Goal: Information Seeking & Learning: Learn about a topic

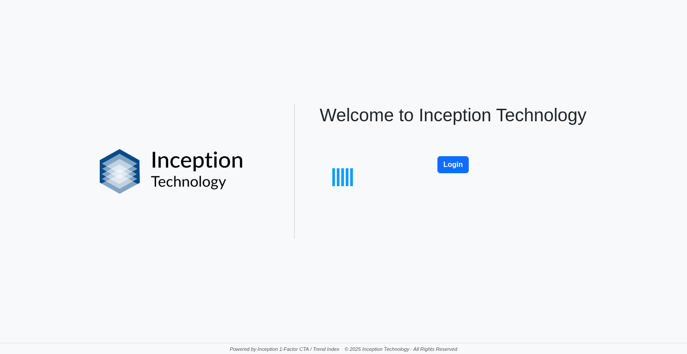
drag, startPoint x: 0, startPoint y: 0, endPoint x: 560, endPoint y: 68, distance: 564.1
click at [558, 83] on div at bounding box center [343, 177] width 687 height 354
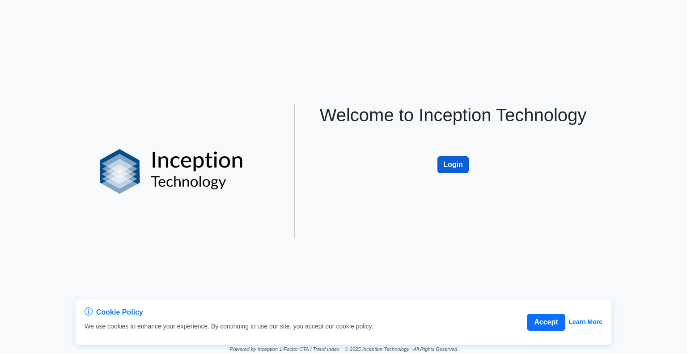
click at [447, 159] on button "Login" at bounding box center [452, 164] width 31 height 17
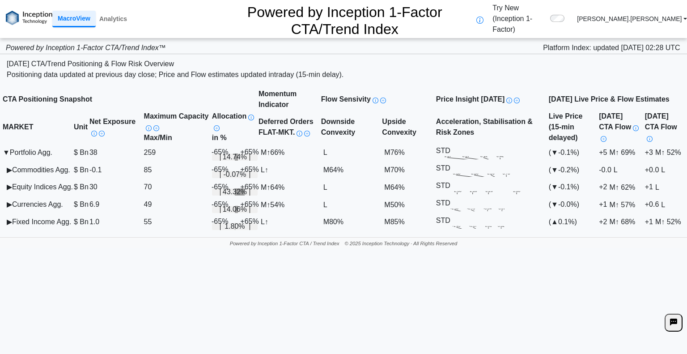
click at [9, 161] on td "▶ Commodities Agg." at bounding box center [37, 169] width 71 height 17
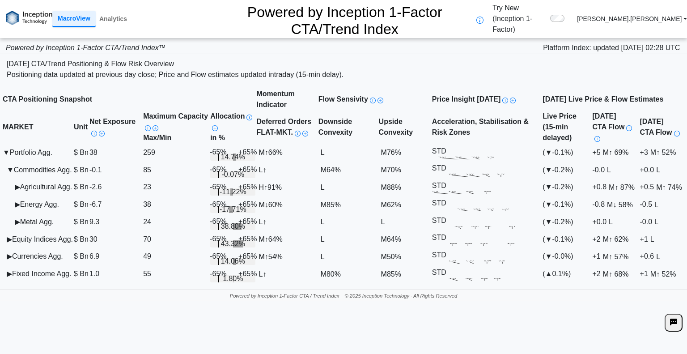
click at [18, 183] on span "▶" at bounding box center [17, 187] width 5 height 8
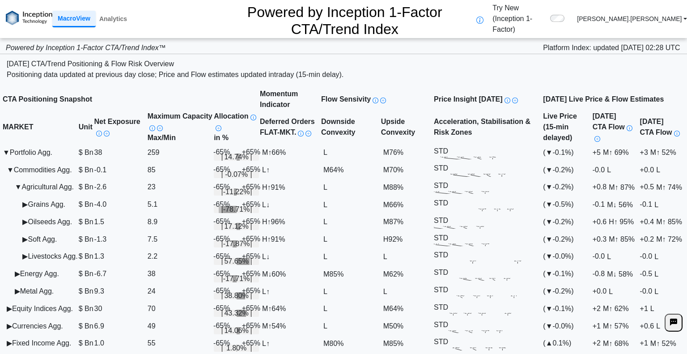
click at [76, 196] on td "▶ Grains Agg." at bounding box center [40, 204] width 76 height 17
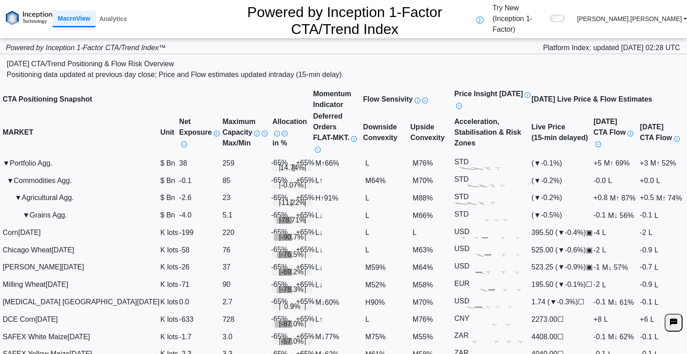
scroll to position [45, 0]
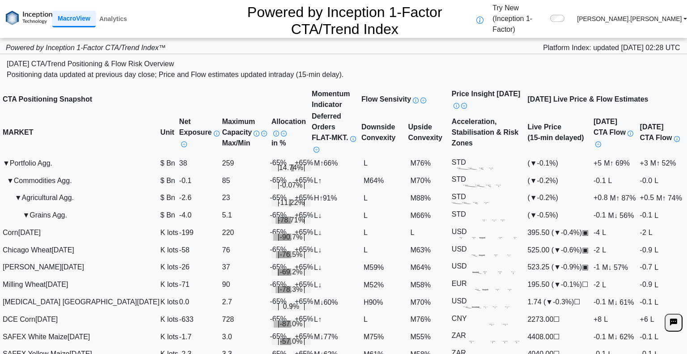
scroll to position [134, 0]
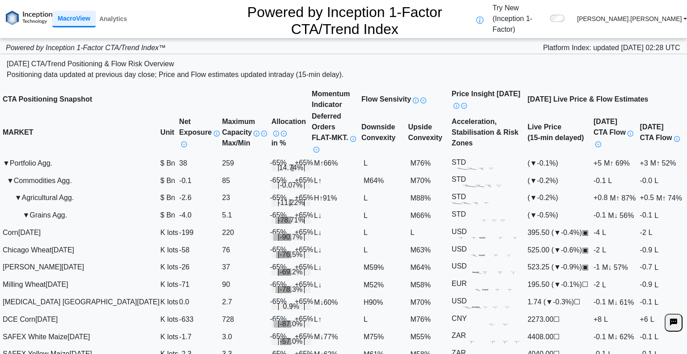
scroll to position [45, 0]
click at [608, 263] on span "↓ 57%" at bounding box center [618, 267] width 20 height 8
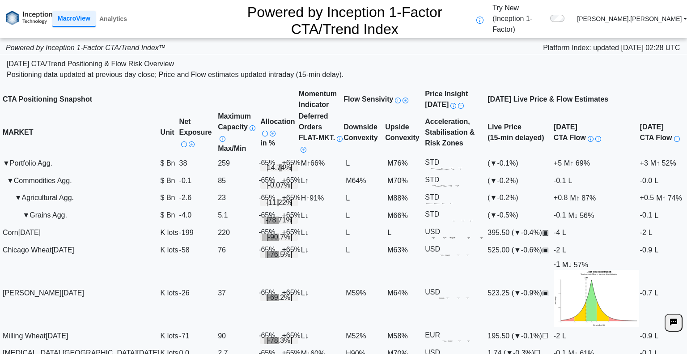
click at [588, 260] on span "↓ 57%" at bounding box center [578, 264] width 20 height 8
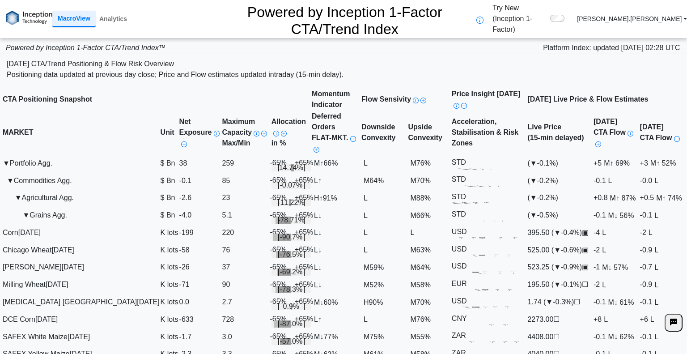
scroll to position [373, 0]
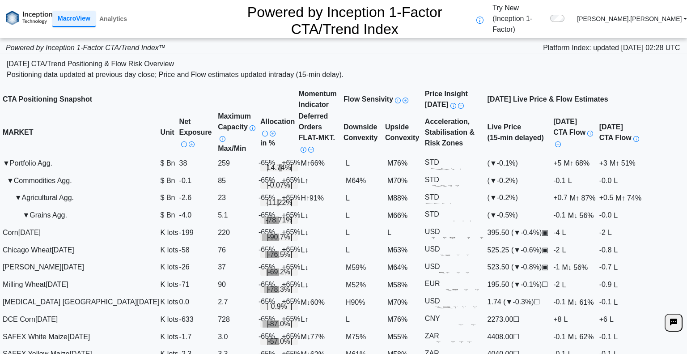
click at [260, 139] on span "in %" at bounding box center [267, 143] width 15 height 8
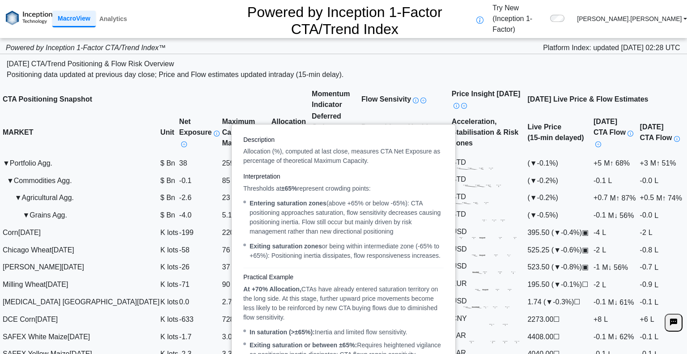
click at [281, 131] on img at bounding box center [284, 134] width 6 height 6
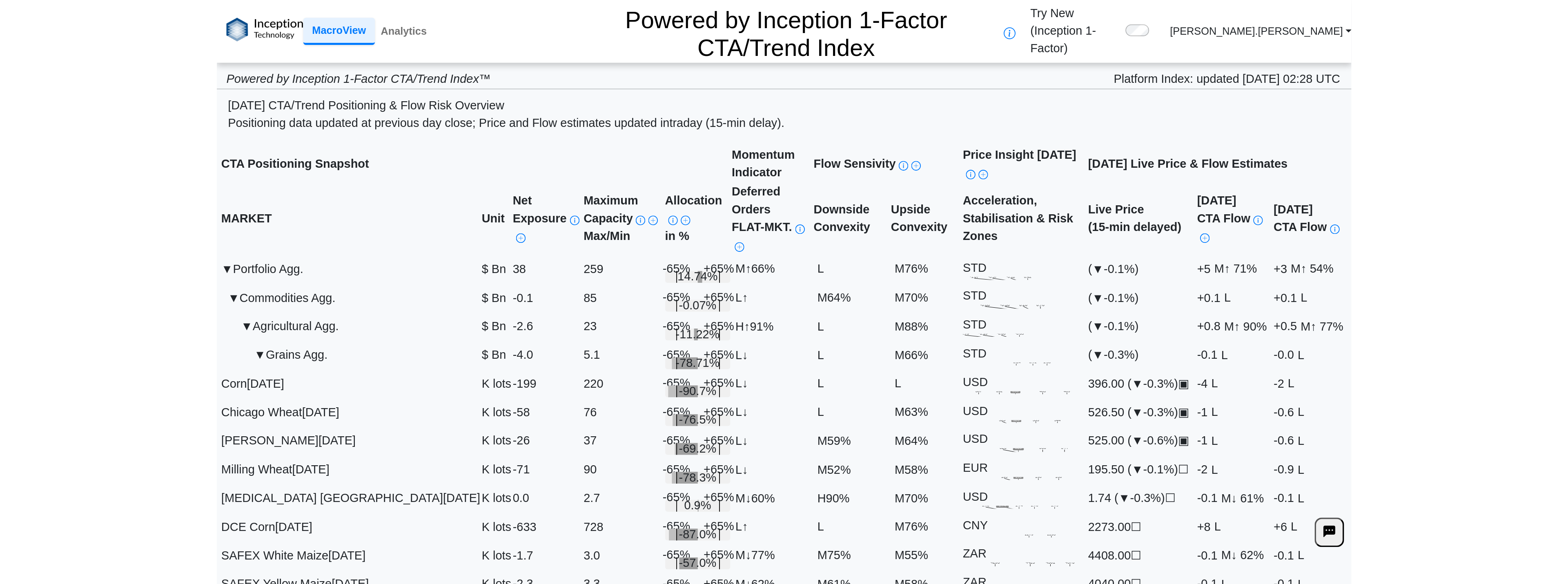
scroll to position [0, 0]
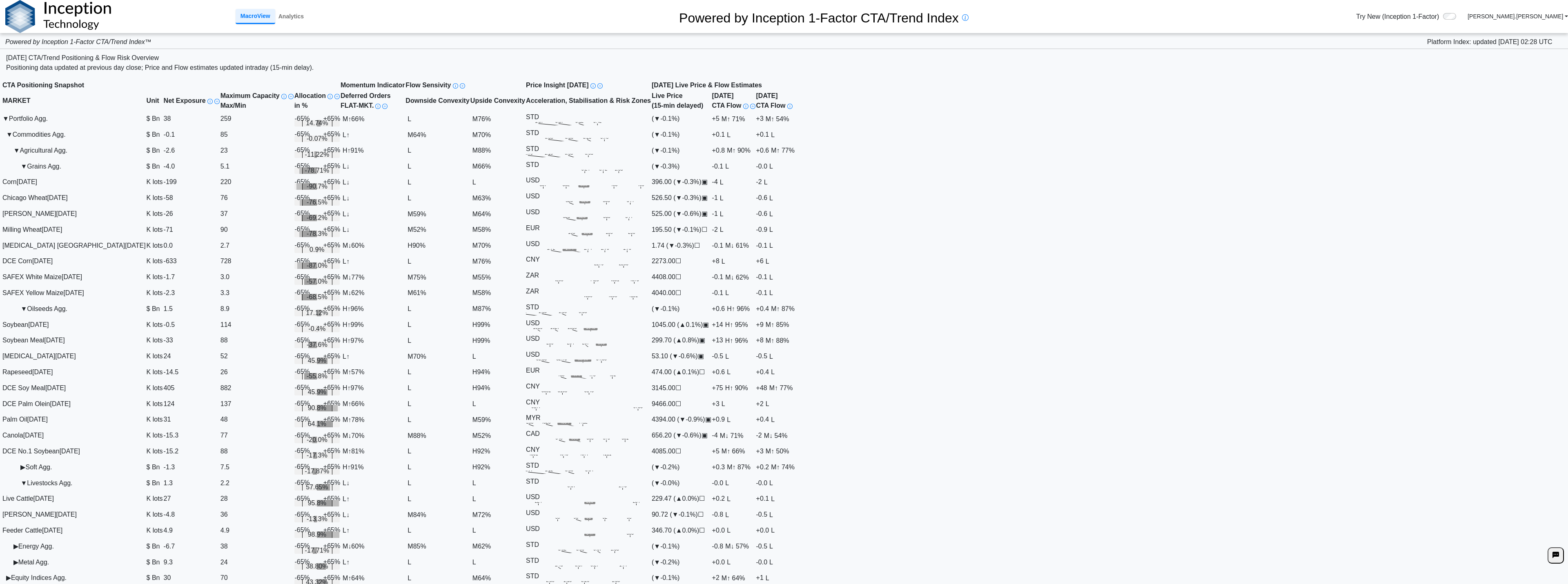
click at [113, 174] on td "▼ Grains Agg." at bounding box center [74, 166] width 144 height 16
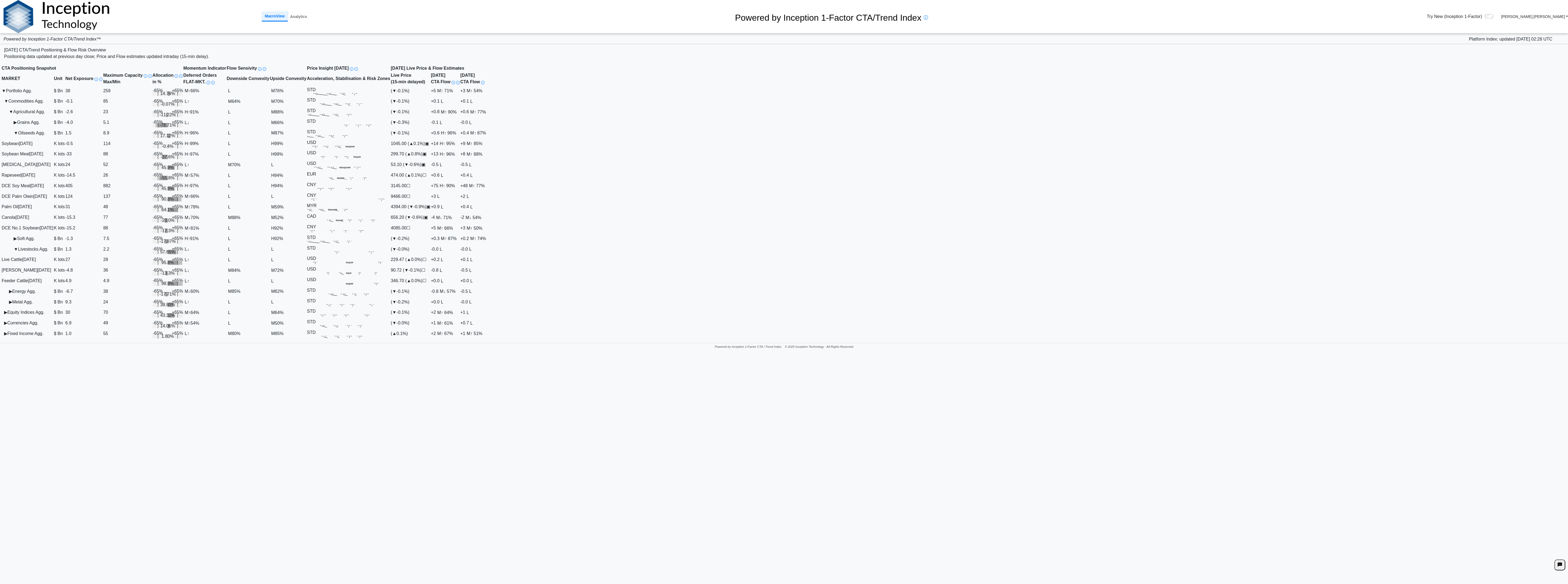
click at [54, 128] on td "▶ Grains Agg." at bounding box center [27, 122] width 52 height 10
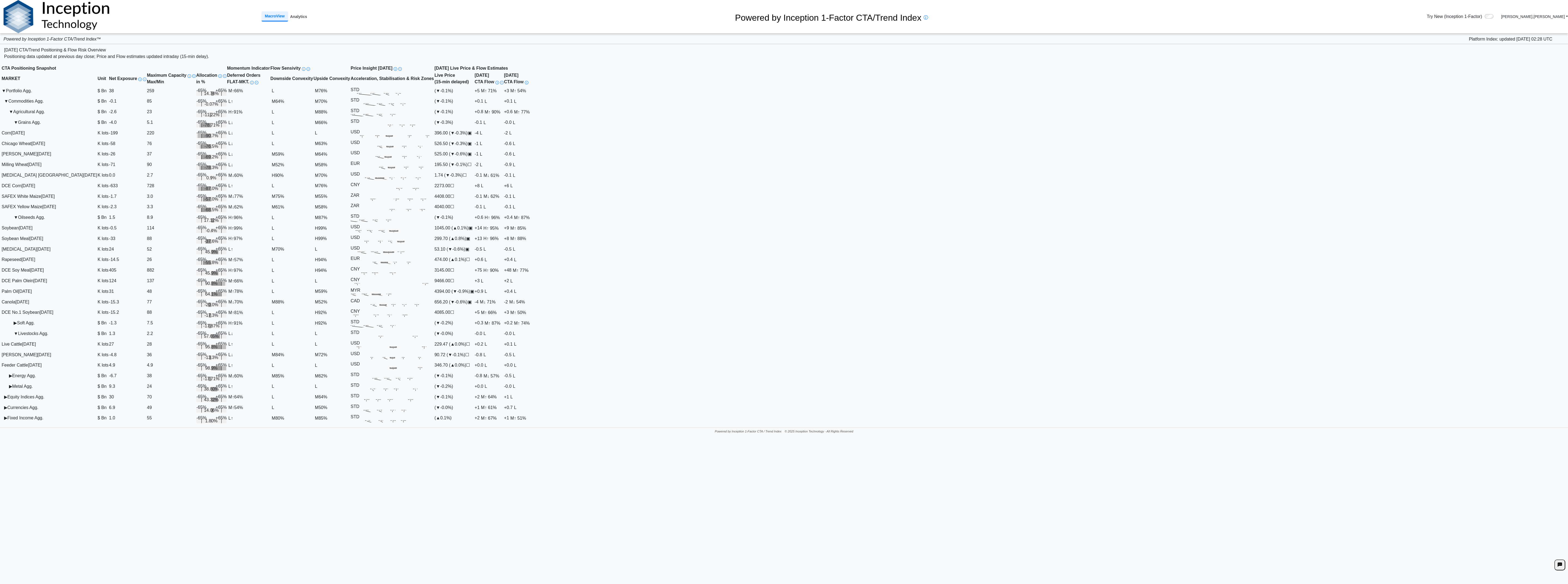
click at [288, 19] on link "Analytics" at bounding box center [298, 16] width 21 height 9
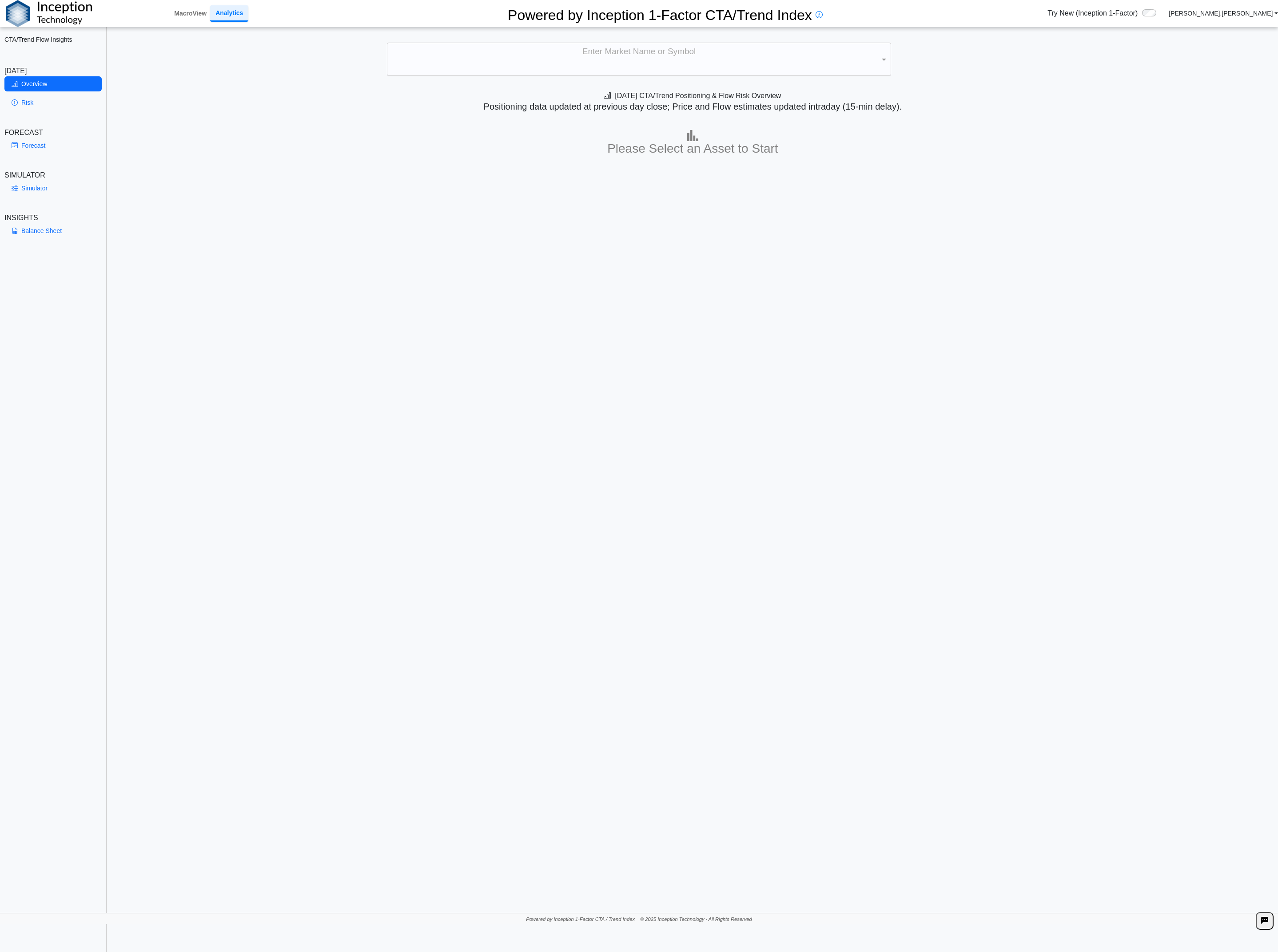
click at [560, 51] on div "Enter Market Name or Symbol" at bounding box center [639, 59] width 503 height 33
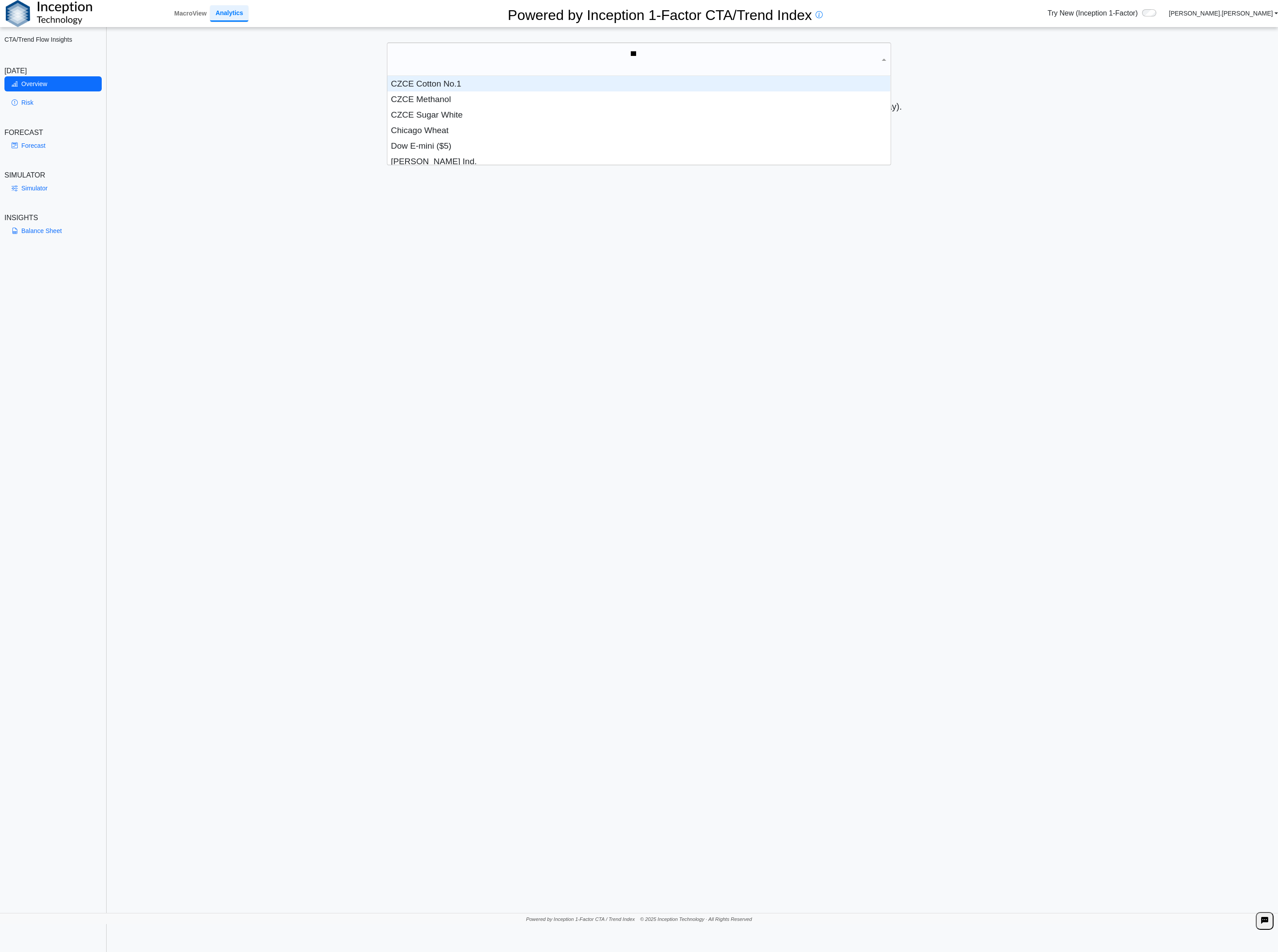
scroll to position [37, 493]
type input "*****"
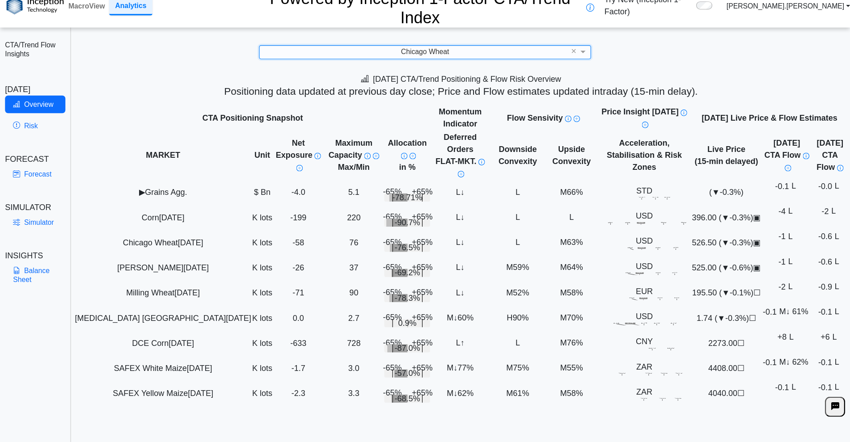
scroll to position [11, 0]
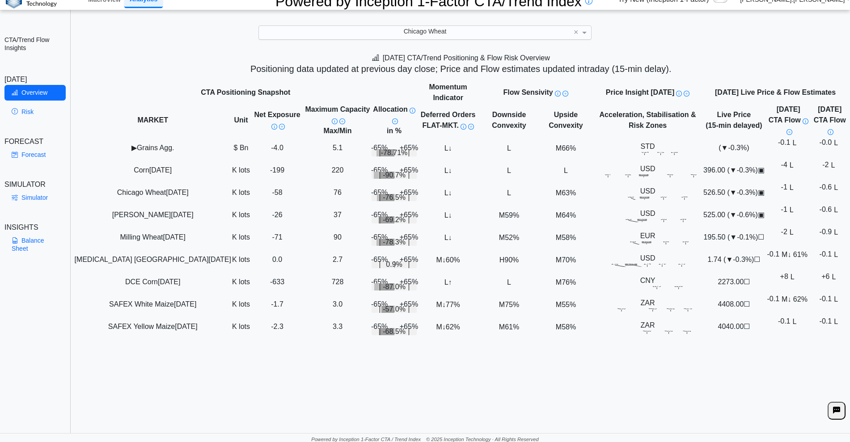
click at [503, 26] on div "Chicago Wheat" at bounding box center [425, 32] width 332 height 13
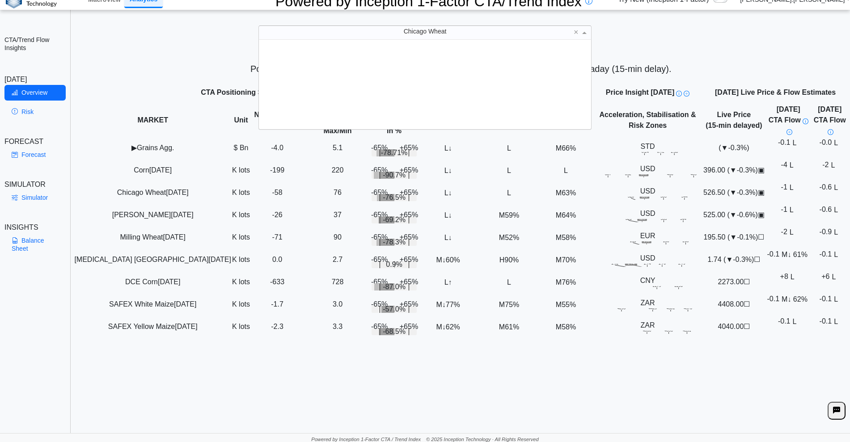
scroll to position [81, 324]
type input "***"
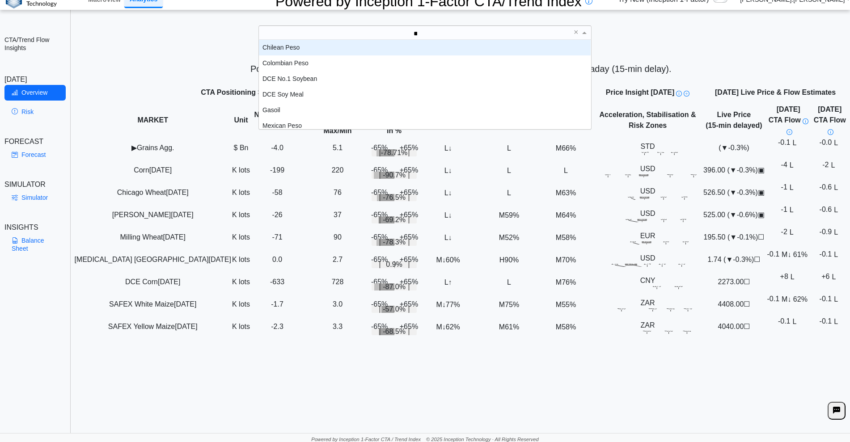
scroll to position [70, 324]
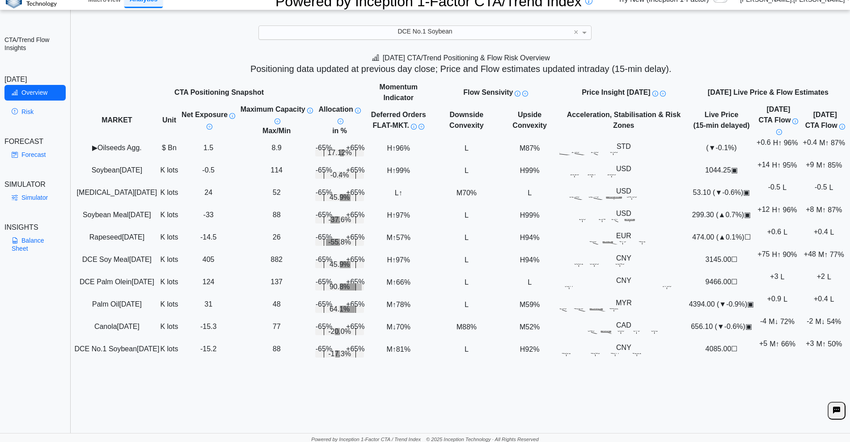
click at [695, 169] on span "+14 H ↑ 95%" at bounding box center [779, 165] width 42 height 8
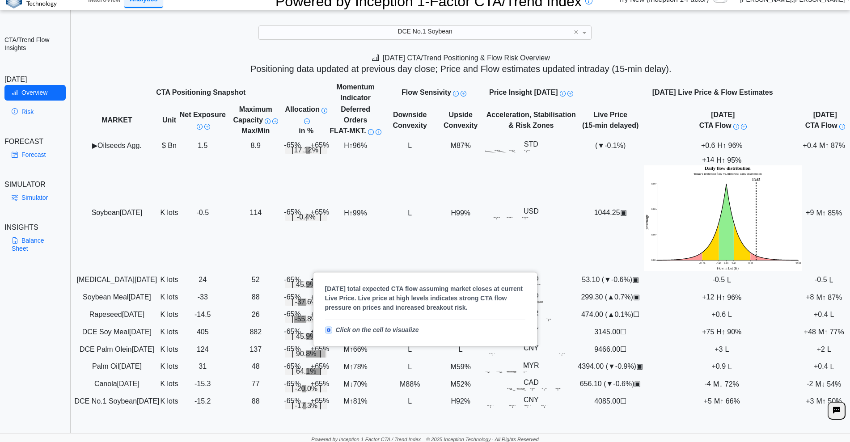
click at [695, 124] on img at bounding box center [736, 127] width 6 height 6
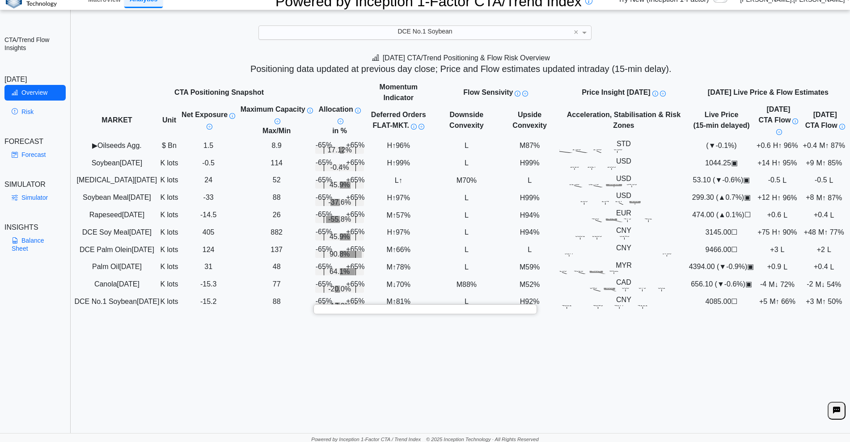
click at [695, 129] on img at bounding box center [779, 132] width 6 height 6
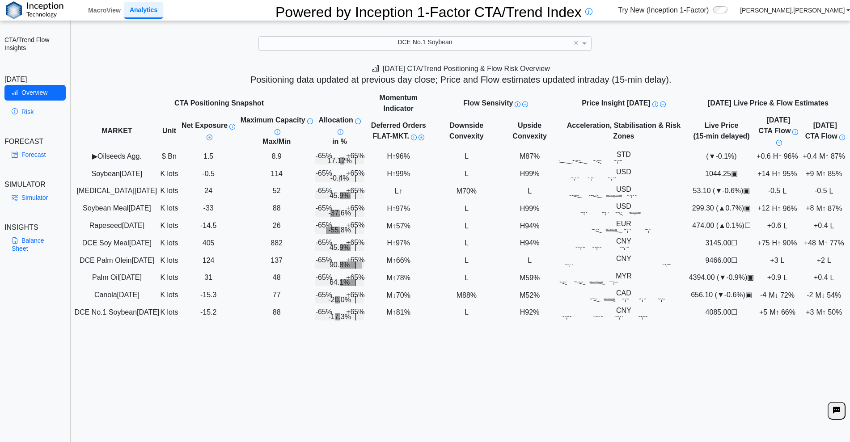
click at [695, 178] on span "+14 H ↑ 95%" at bounding box center [779, 173] width 42 height 8
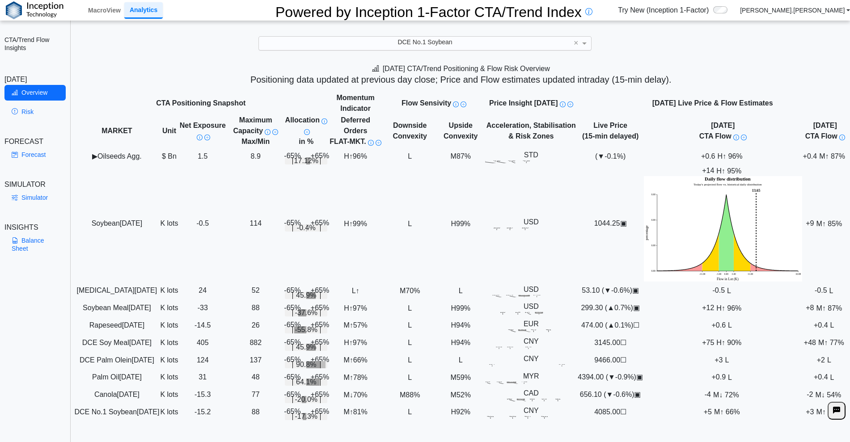
click at [676, 51] on div "**********" at bounding box center [425, 227] width 850 height 455
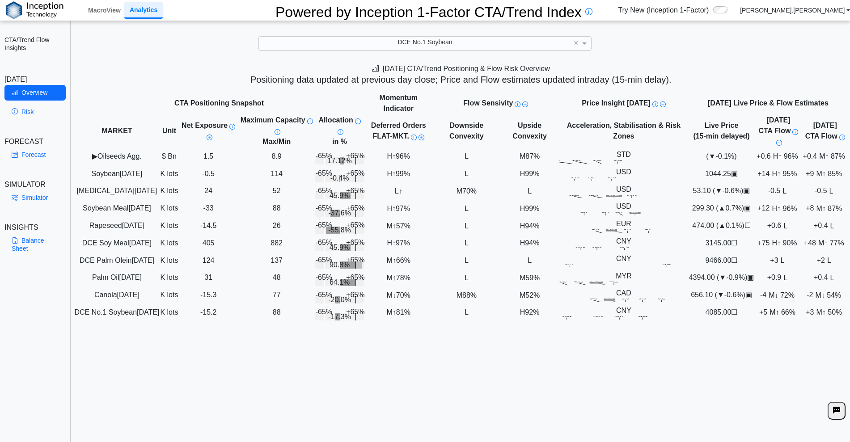
click at [402, 38] on span "DCE No.1 Soybean" at bounding box center [425, 41] width 55 height 7
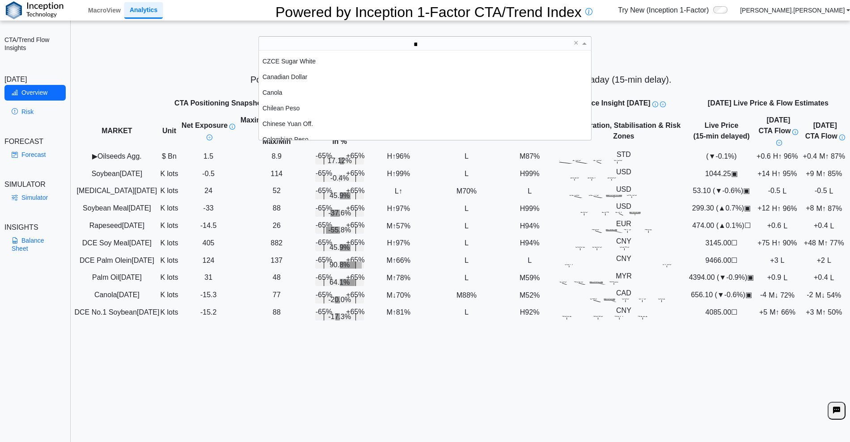
type input "***"
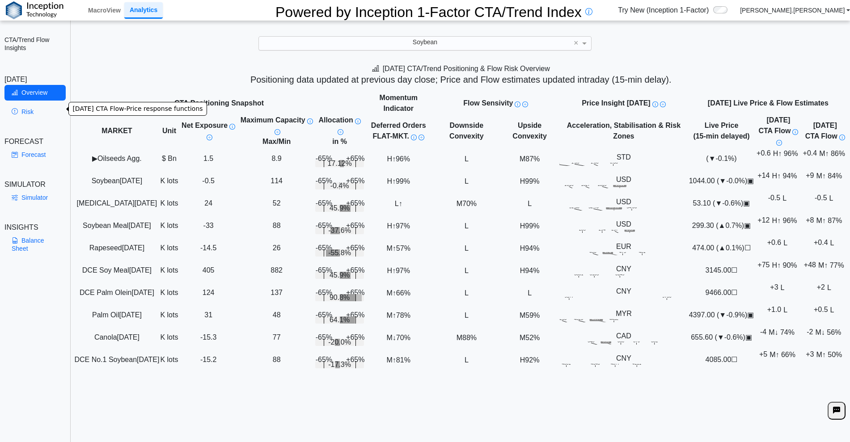
click at [21, 105] on link "Risk" at bounding box center [34, 111] width 61 height 15
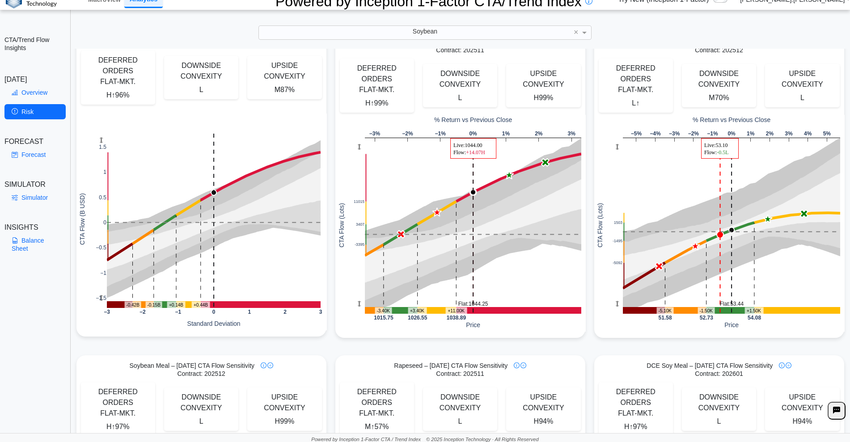
scroll to position [0, 0]
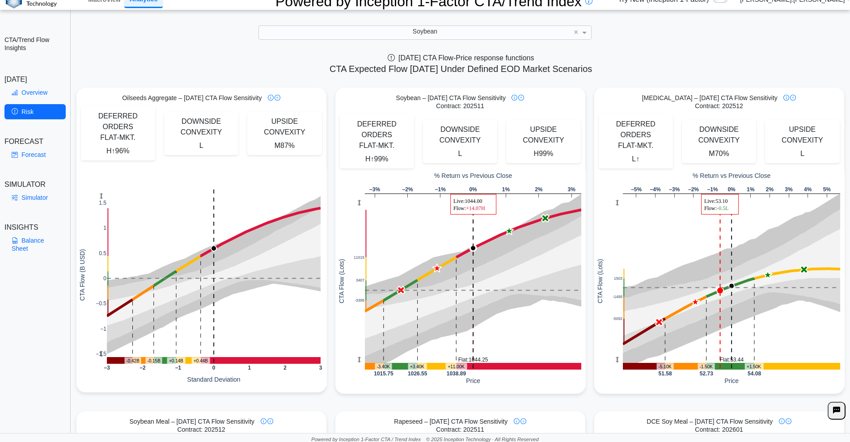
click at [540, 149] on span "99%" at bounding box center [546, 153] width 14 height 8
click at [385, 119] on div "DEFERRED ORDERS FLAT-MKT." at bounding box center [376, 135] width 65 height 32
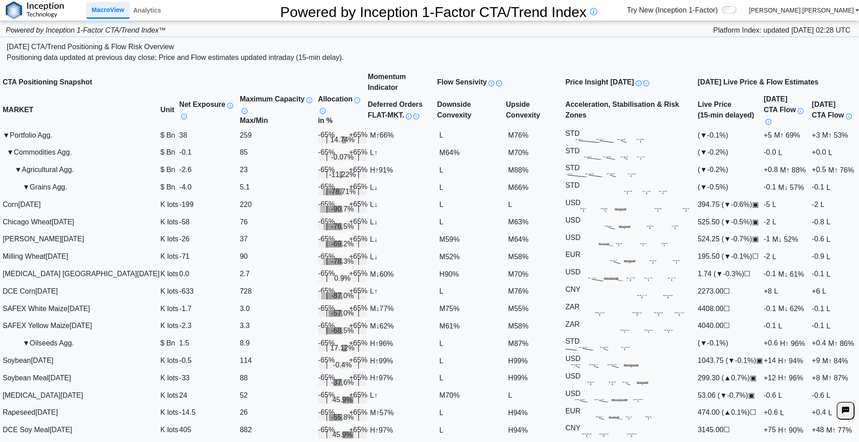
click at [78, 210] on div "Corn [DATE]" at bounding box center [81, 204] width 157 height 11
click at [165, 7] on link at bounding box center [168, 10] width 7 height 7
